Goal: Task Accomplishment & Management: Manage account settings

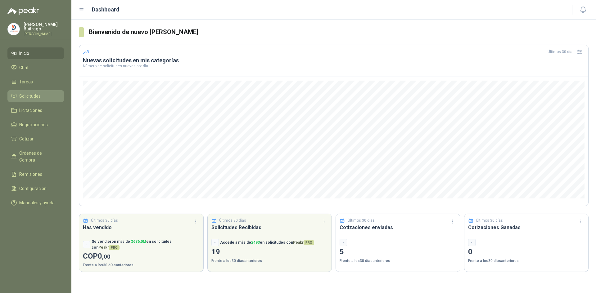
click at [33, 94] on span "Solicitudes" at bounding box center [29, 96] width 21 height 7
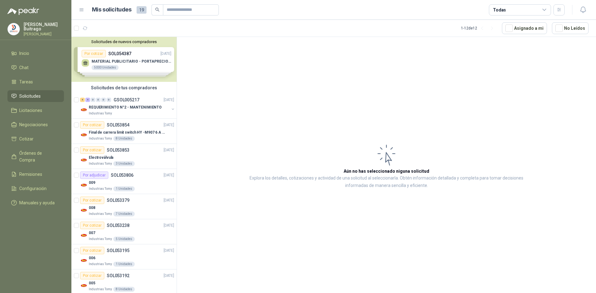
click at [138, 67] on div "Solicitudes de nuevos compradores Por cotizar SOL054387 [DATE] MATERIAL PUBLICI…" at bounding box center [123, 59] width 105 height 45
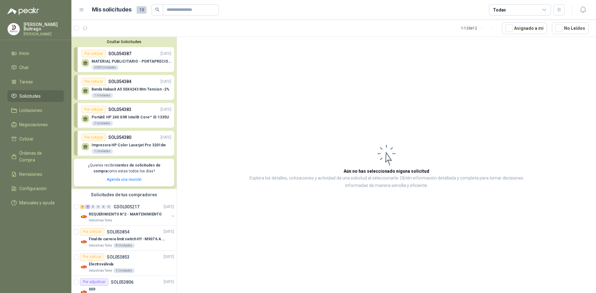
click at [93, 84] on div "Por cotizar" at bounding box center [94, 81] width 24 height 7
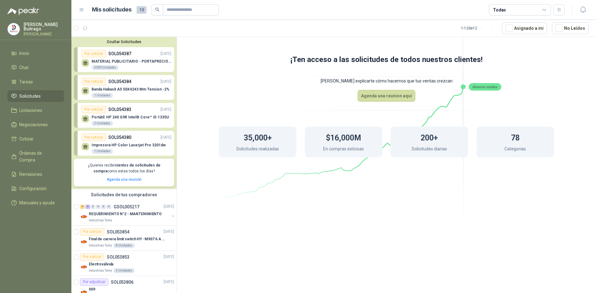
click at [487, 85] on rect at bounding box center [485, 86] width 32 height 7
click at [528, 147] on div "78 Categorias" at bounding box center [515, 142] width 78 height 31
click at [441, 146] on p "Solicitudes diarias" at bounding box center [429, 150] width 35 height 8
click at [357, 150] on p "En compras exitosas" at bounding box center [343, 150] width 41 height 8
click at [273, 147] on p "Solicitudes realizadas" at bounding box center [257, 150] width 43 height 8
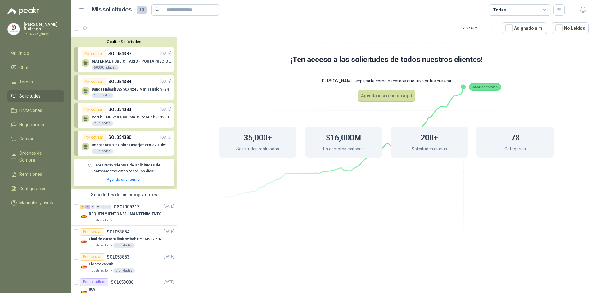
click at [130, 63] on p "MATERIAL PUBLICITARIO - PORTAPRECIOS VER ADJUNTO" at bounding box center [132, 61] width 80 height 4
click at [27, 54] on span "Inicio" at bounding box center [24, 53] width 10 height 7
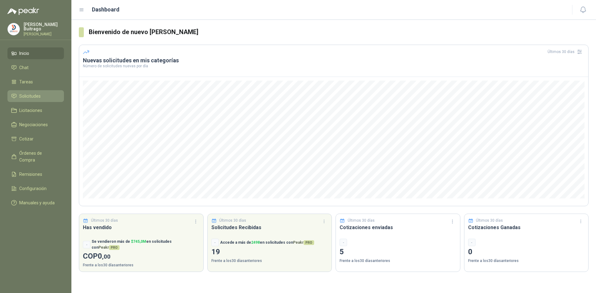
drag, startPoint x: 37, startPoint y: 94, endPoint x: 46, endPoint y: 90, distance: 10.0
click at [37, 94] on span "Solicitudes" at bounding box center [29, 96] width 21 height 7
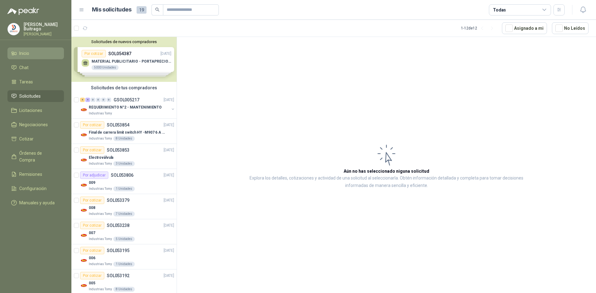
click at [33, 53] on li "Inicio" at bounding box center [35, 53] width 49 height 7
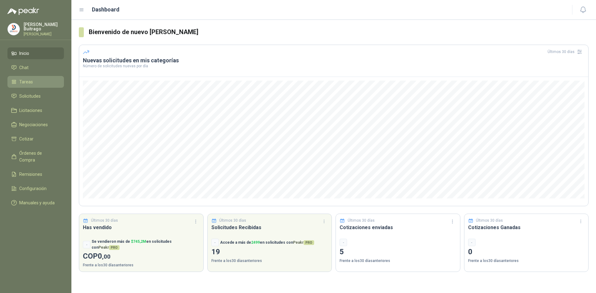
click at [33, 79] on li "Tareas" at bounding box center [35, 82] width 49 height 7
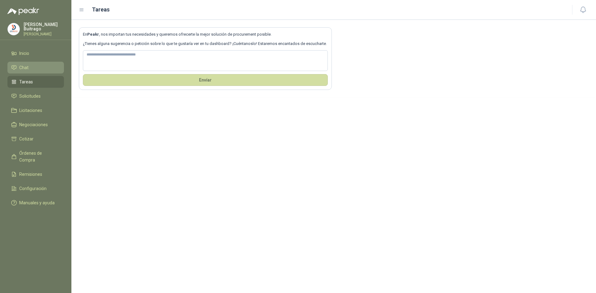
click at [24, 65] on span "Chat" at bounding box center [23, 67] width 9 height 7
